Goal: Task Accomplishment & Management: Manage account settings

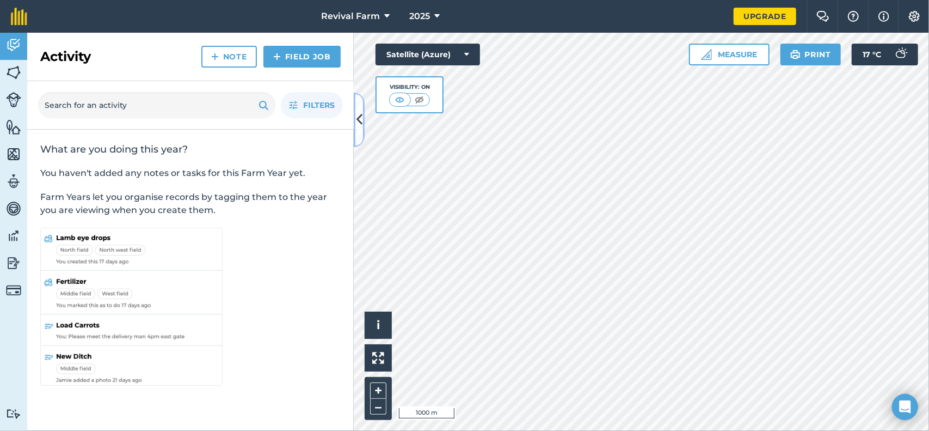
click at [360, 129] on button at bounding box center [359, 120] width 11 height 54
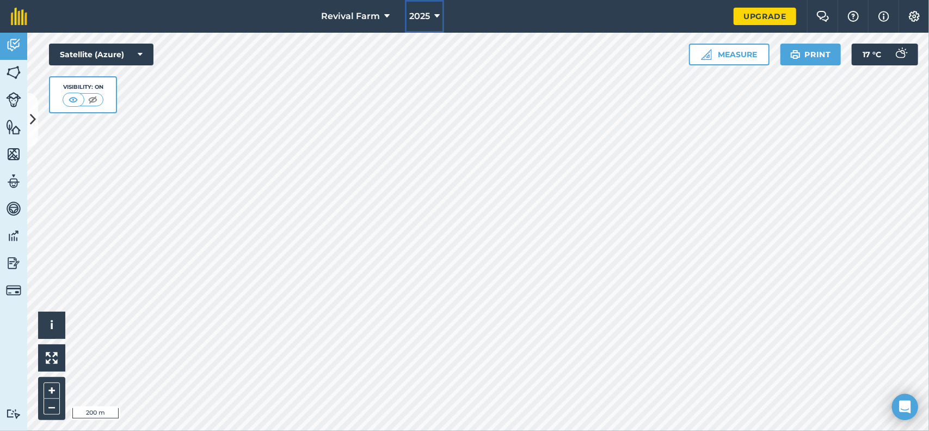
click at [427, 22] on span "2025" at bounding box center [419, 16] width 21 height 13
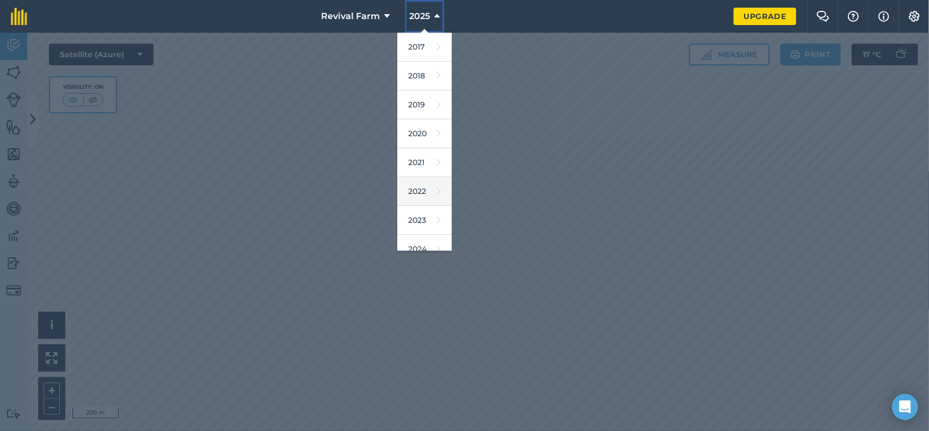
scroll to position [97, 0]
click at [421, 210] on link "2026" at bounding box center [425, 209] width 54 height 29
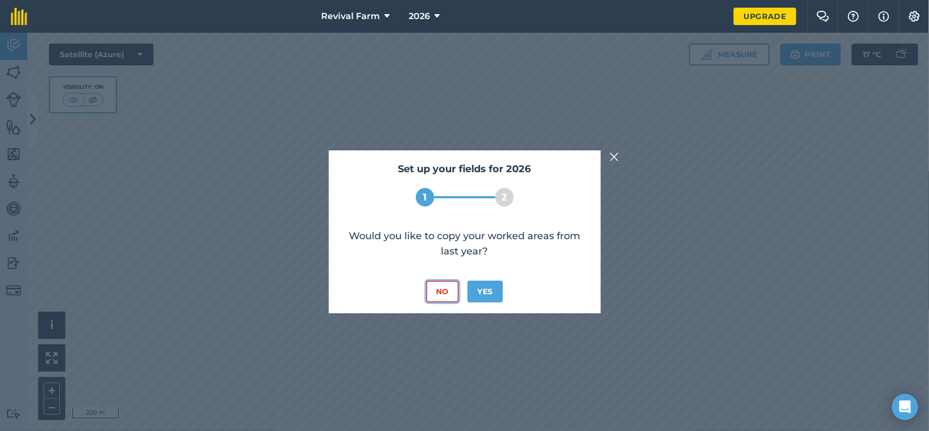
click at [441, 296] on button "No" at bounding box center [442, 291] width 33 height 22
click at [445, 290] on button "No" at bounding box center [442, 291] width 33 height 22
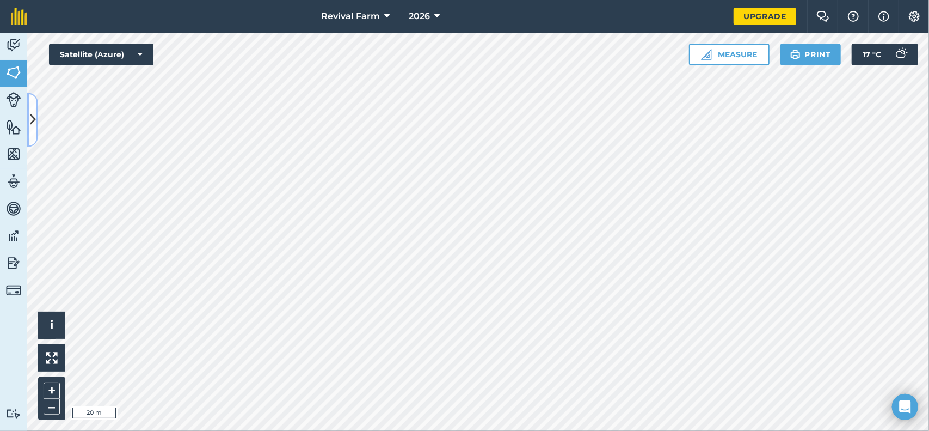
click at [30, 117] on icon at bounding box center [33, 119] width 6 height 19
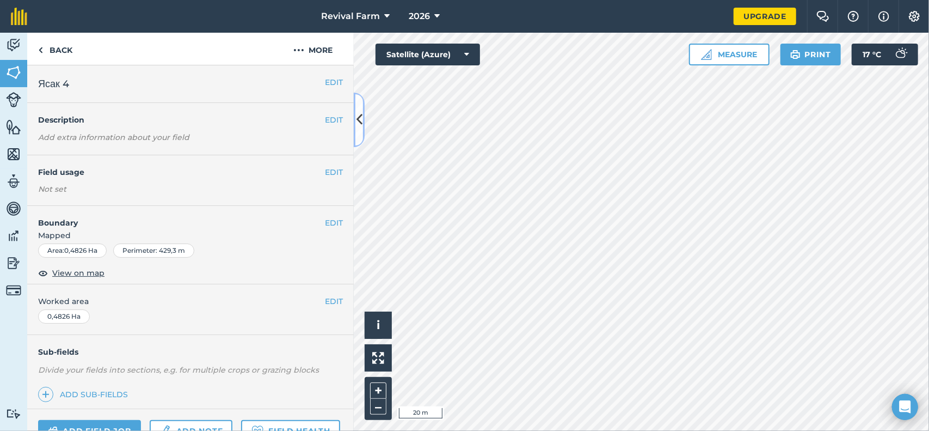
scroll to position [108, 0]
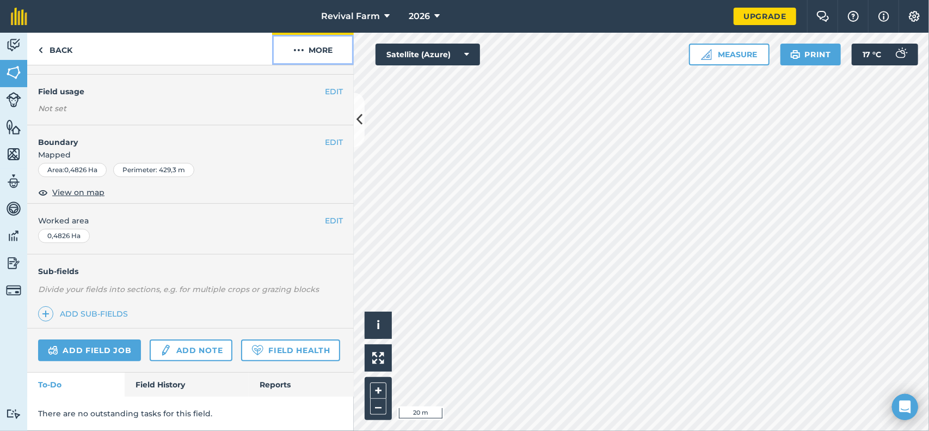
click at [305, 49] on button "More" at bounding box center [313, 49] width 82 height 32
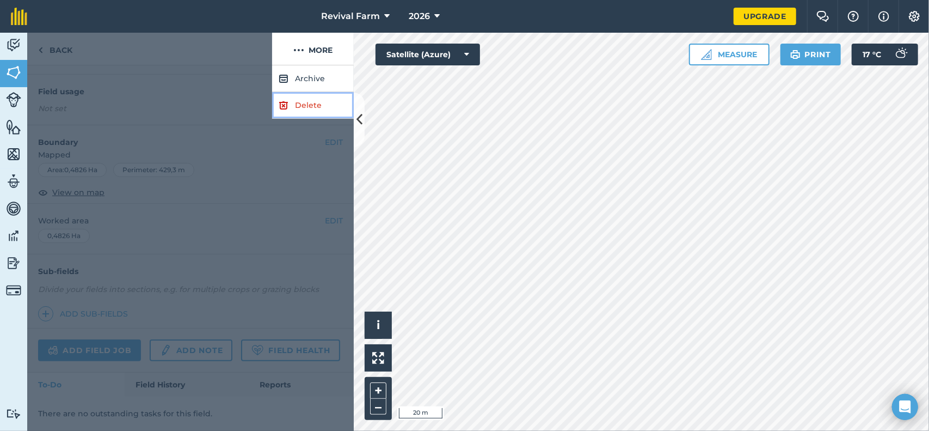
click at [302, 106] on link "Delete" at bounding box center [313, 105] width 82 height 27
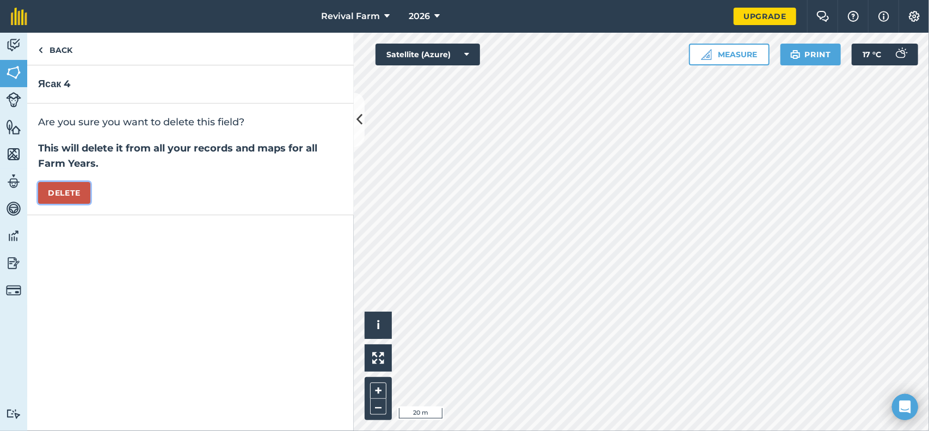
click at [64, 186] on button "Delete" at bounding box center [64, 193] width 52 height 22
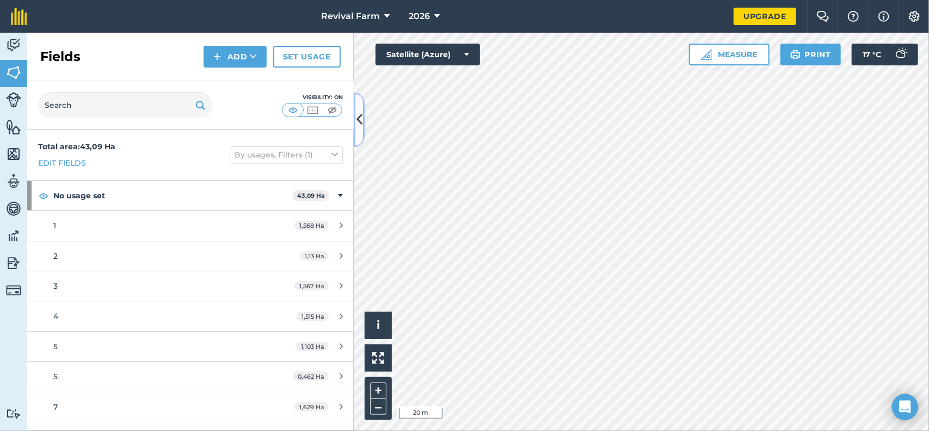
click at [360, 119] on icon at bounding box center [360, 119] width 6 height 19
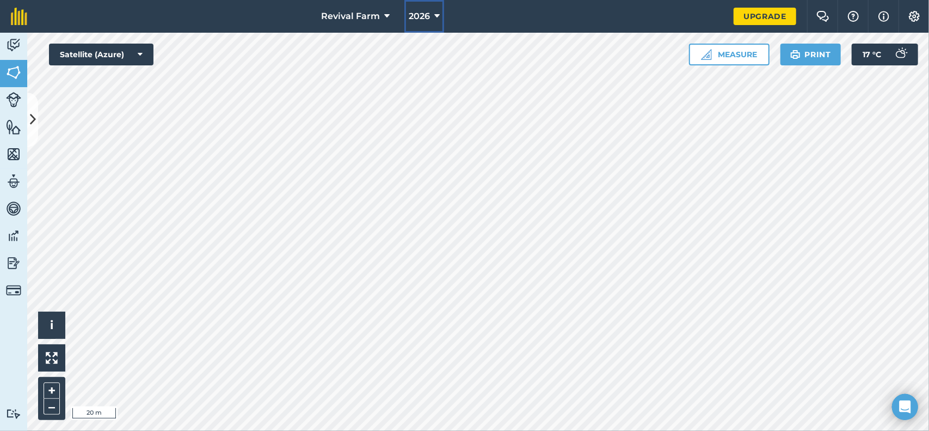
click at [426, 15] on span "2026" at bounding box center [419, 16] width 21 height 13
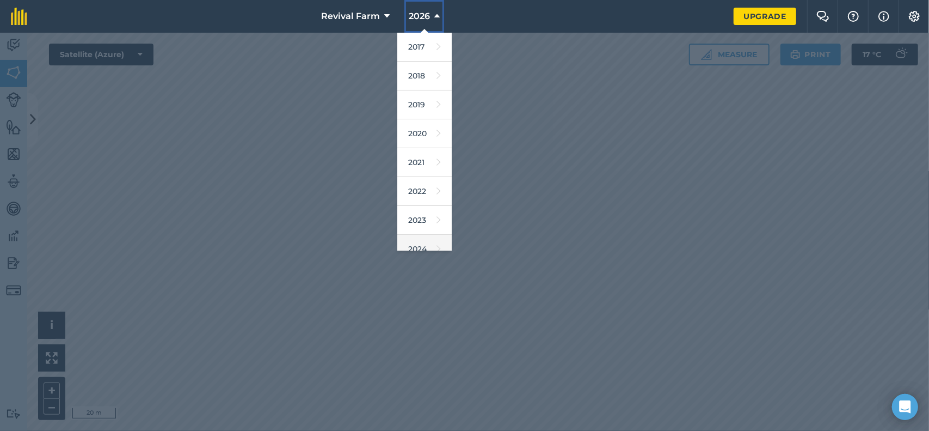
scroll to position [97, 0]
click at [422, 182] on link "2025" at bounding box center [425, 180] width 54 height 29
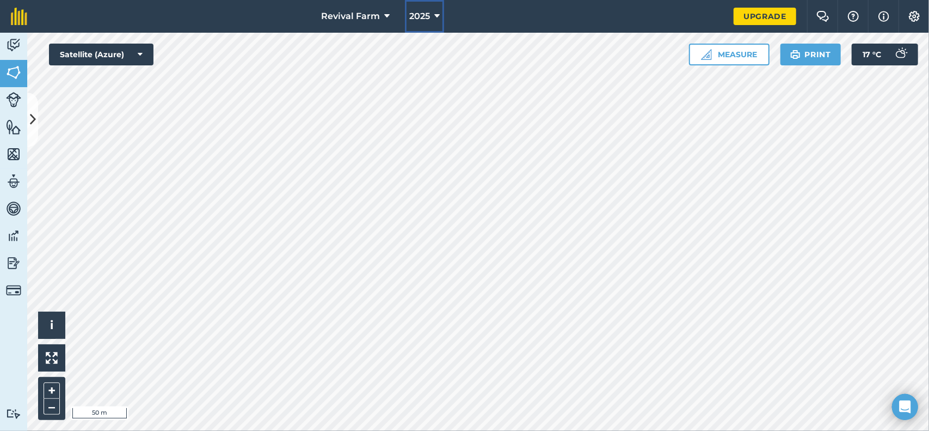
click at [428, 23] on button "2025" at bounding box center [424, 16] width 39 height 33
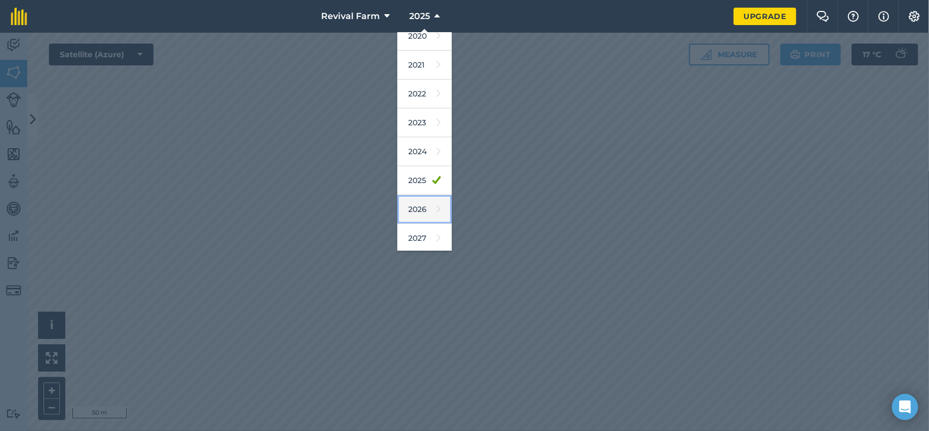
click at [425, 210] on link "2026" at bounding box center [425, 209] width 54 height 29
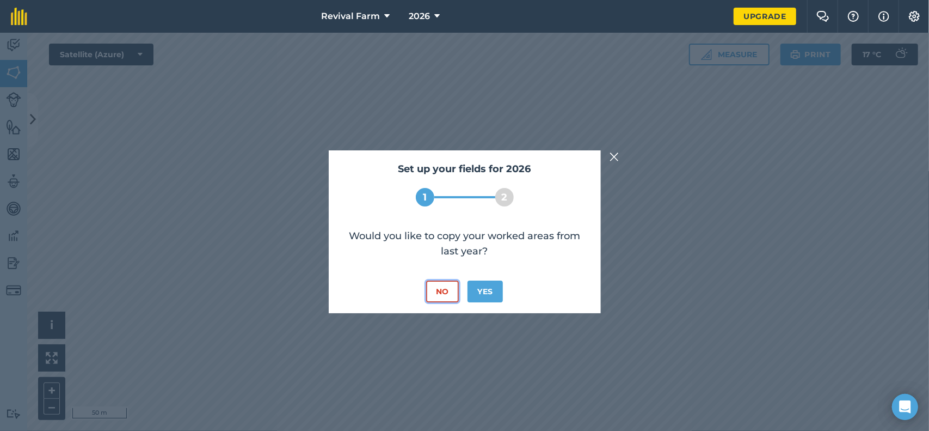
click at [437, 289] on button "No" at bounding box center [442, 291] width 33 height 22
